Goal: Task Accomplishment & Management: Complete application form

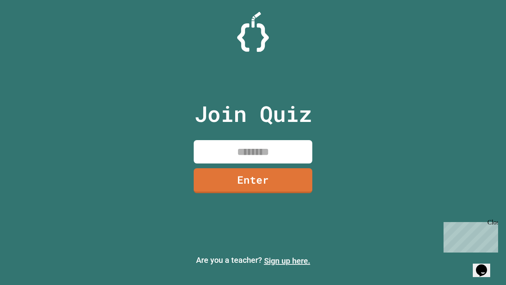
click at [287, 261] on link "Sign up here." at bounding box center [287, 260] width 46 height 9
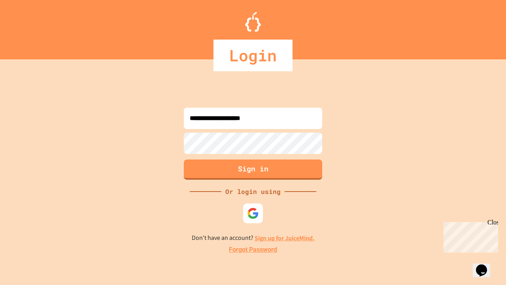
type input "**********"
